Goal: Find contact information: Find contact information

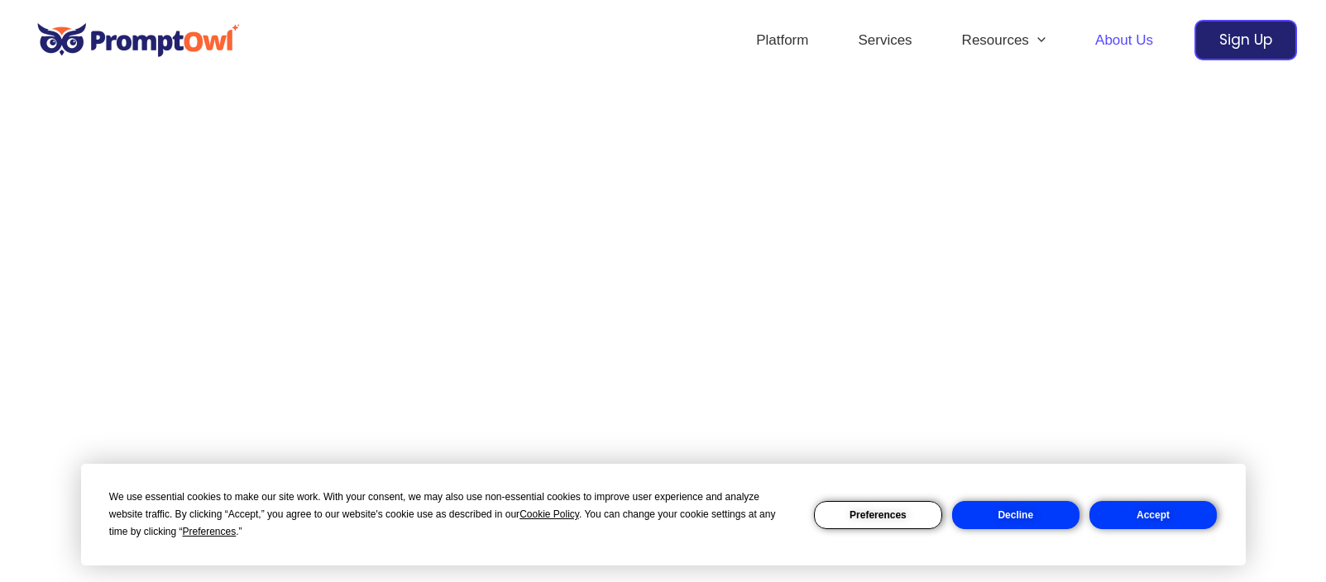
click at [1130, 510] on button "Accept" at bounding box center [1152, 515] width 127 height 28
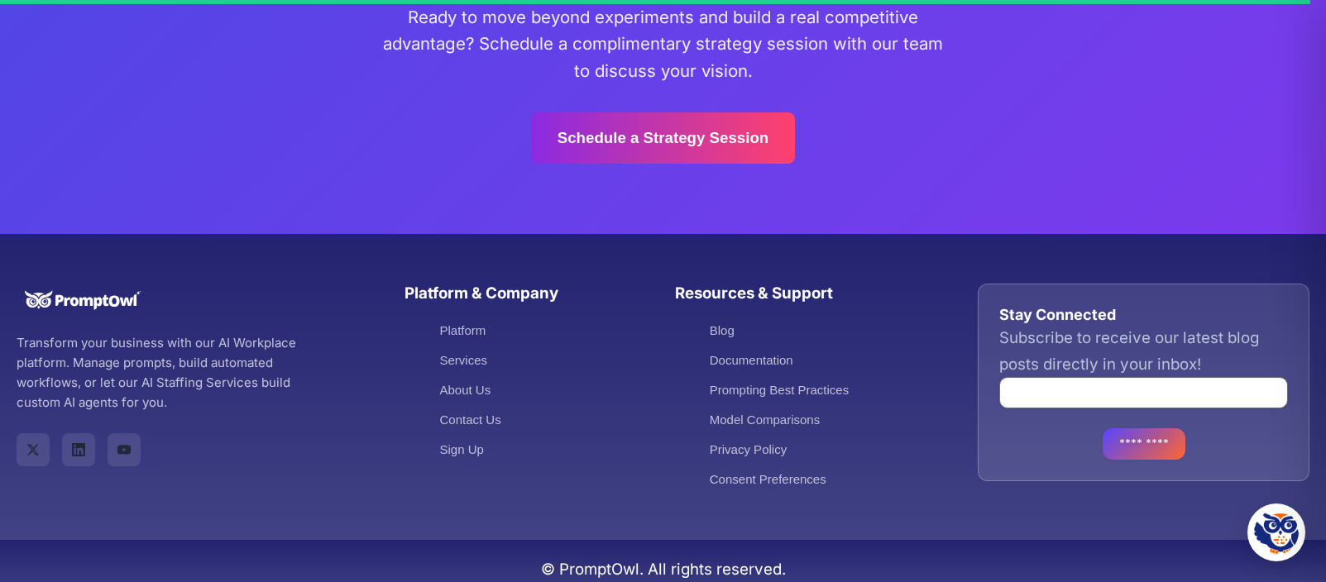
scroll to position [4656, 0]
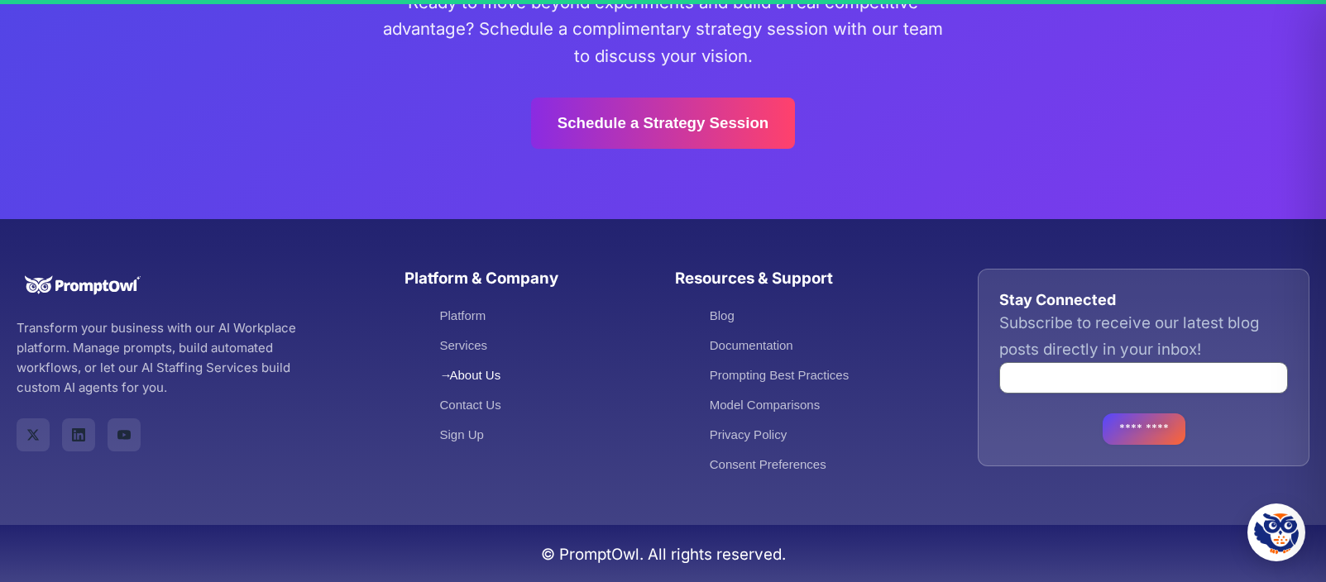
click at [468, 379] on link "About Us" at bounding box center [469, 375] width 61 height 14
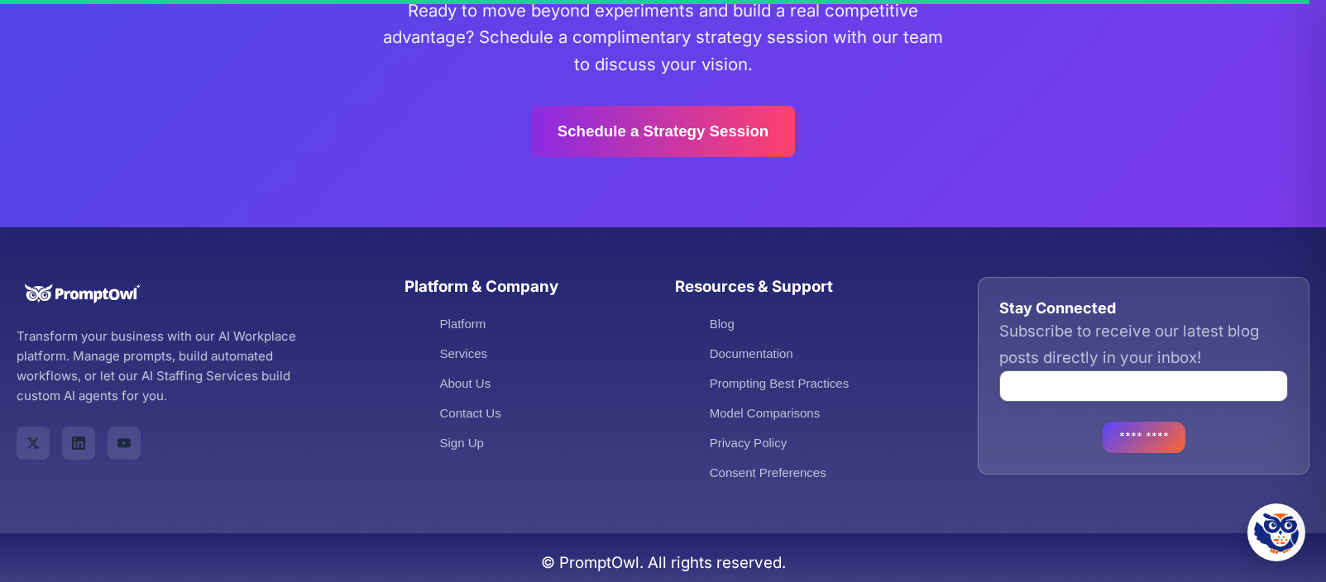
scroll to position [4656, 0]
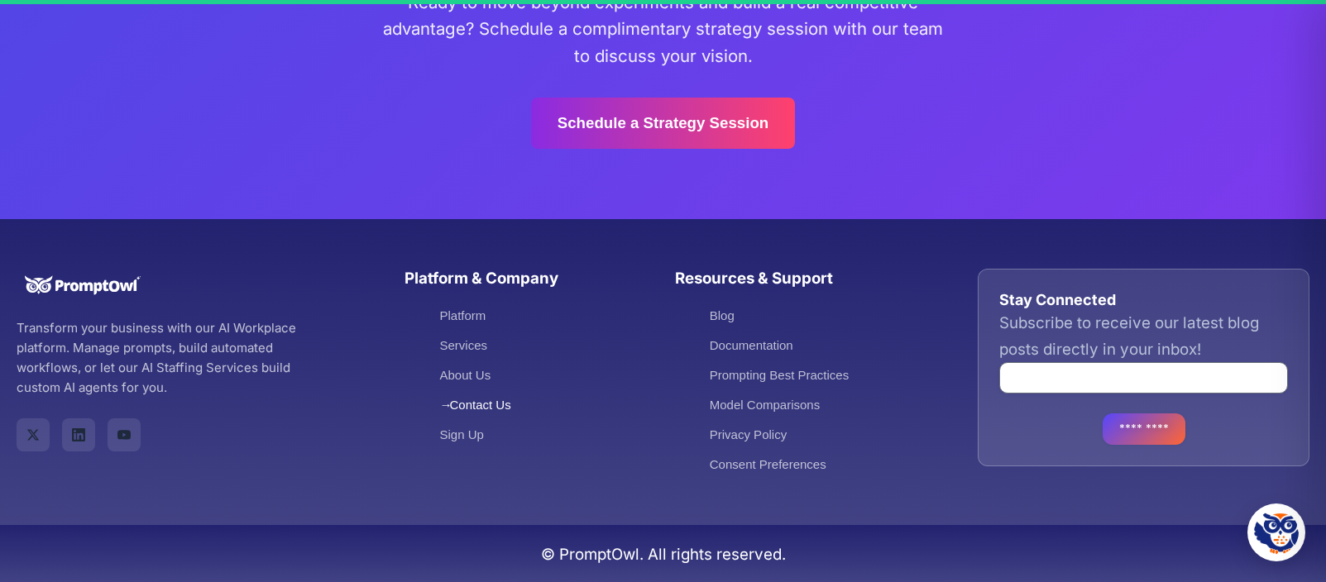
click at [495, 403] on link "Contact Us" at bounding box center [474, 405] width 71 height 14
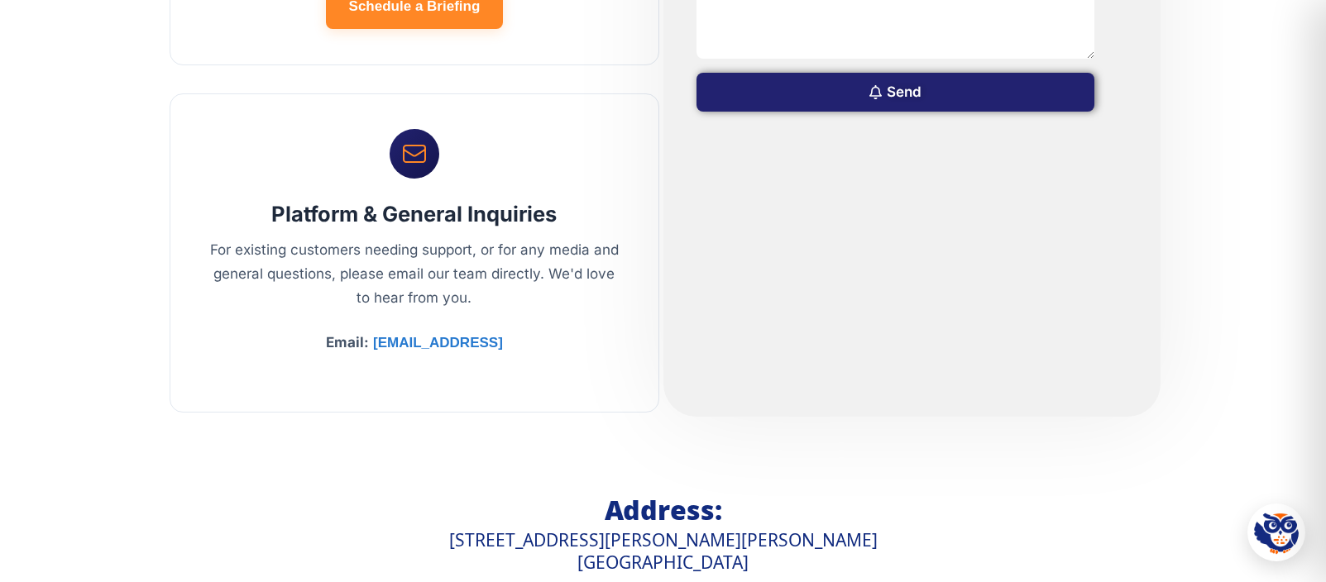
scroll to position [1035, 0]
